Goal: Information Seeking & Learning: Find specific fact

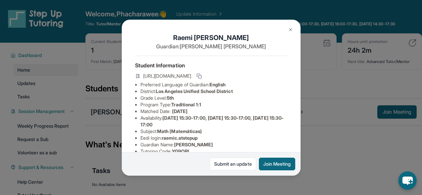
scroll to position [57, 0]
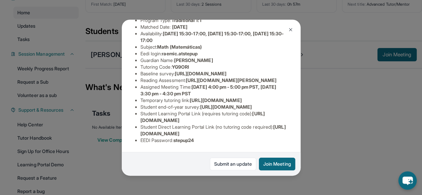
click at [190, 97] on span "[URL][DOMAIN_NAME]" at bounding box center [216, 100] width 52 height 6
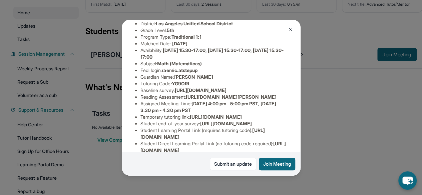
scroll to position [67, 0]
drag, startPoint x: 164, startPoint y: 75, endPoint x: 206, endPoint y: 73, distance: 41.4
click at [206, 73] on li "Eedi login : raemic.atstepup" at bounding box center [213, 71] width 147 height 7
copy span "raemic.atstepup"
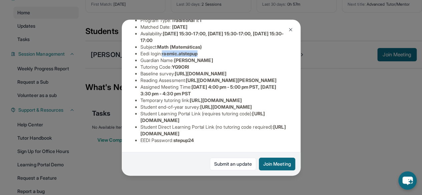
scroll to position [88, 0]
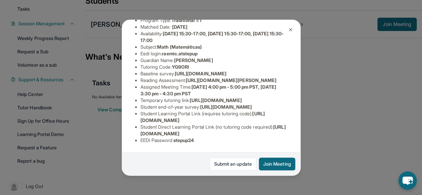
click at [177, 137] on span "stepup24" at bounding box center [184, 140] width 21 height 6
drag, startPoint x: 177, startPoint y: 135, endPoint x: 195, endPoint y: 134, distance: 17.7
click at [194, 137] on span "stepup24" at bounding box center [184, 140] width 21 height 6
copy span "stepup24"
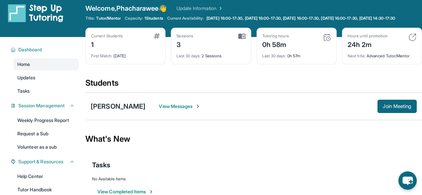
scroll to position [4, 0]
